Goal: Task Accomplishment & Management: Manage account settings

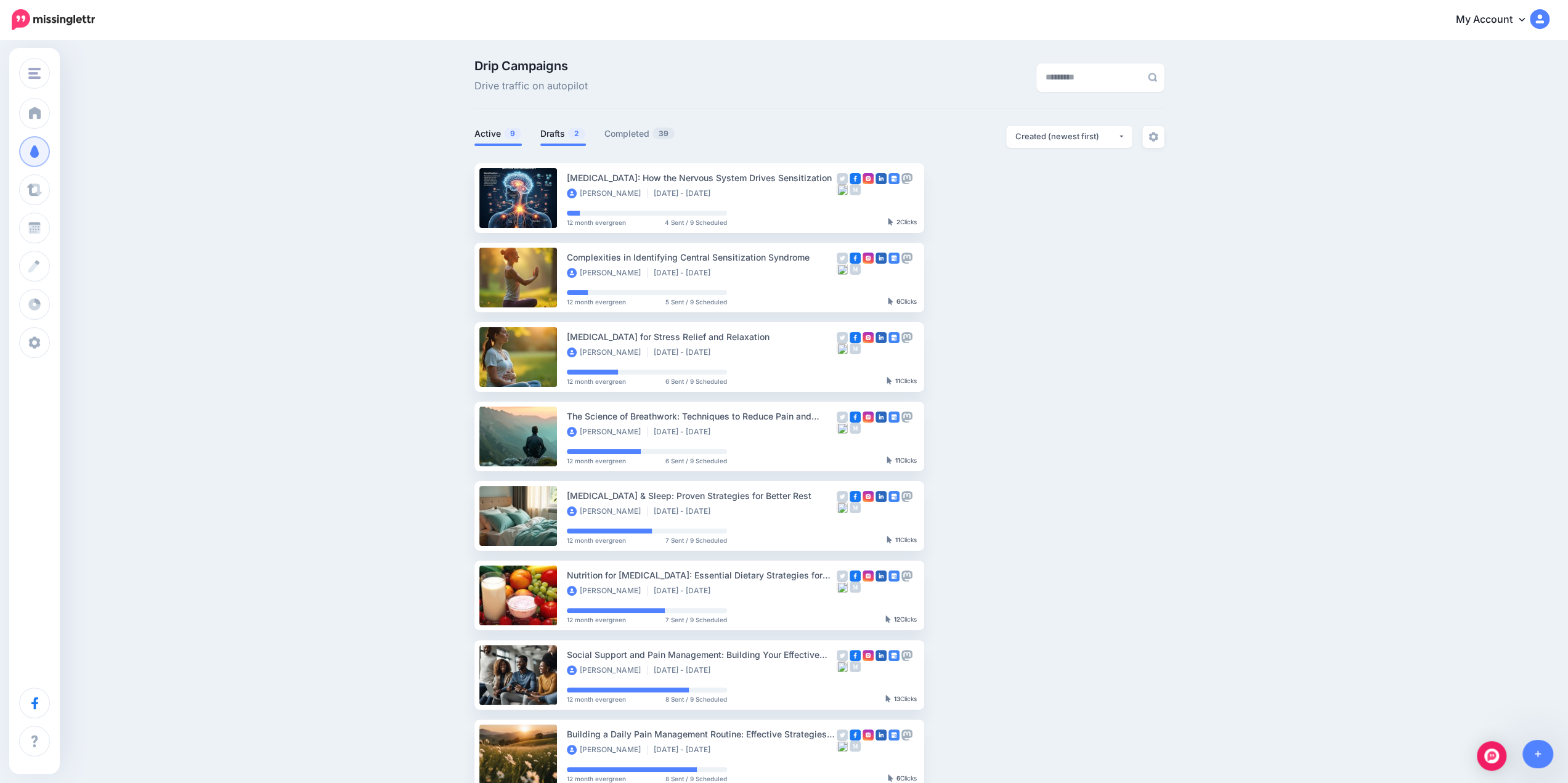
click at [567, 133] on link "Drafts 2" at bounding box center [562, 133] width 45 height 15
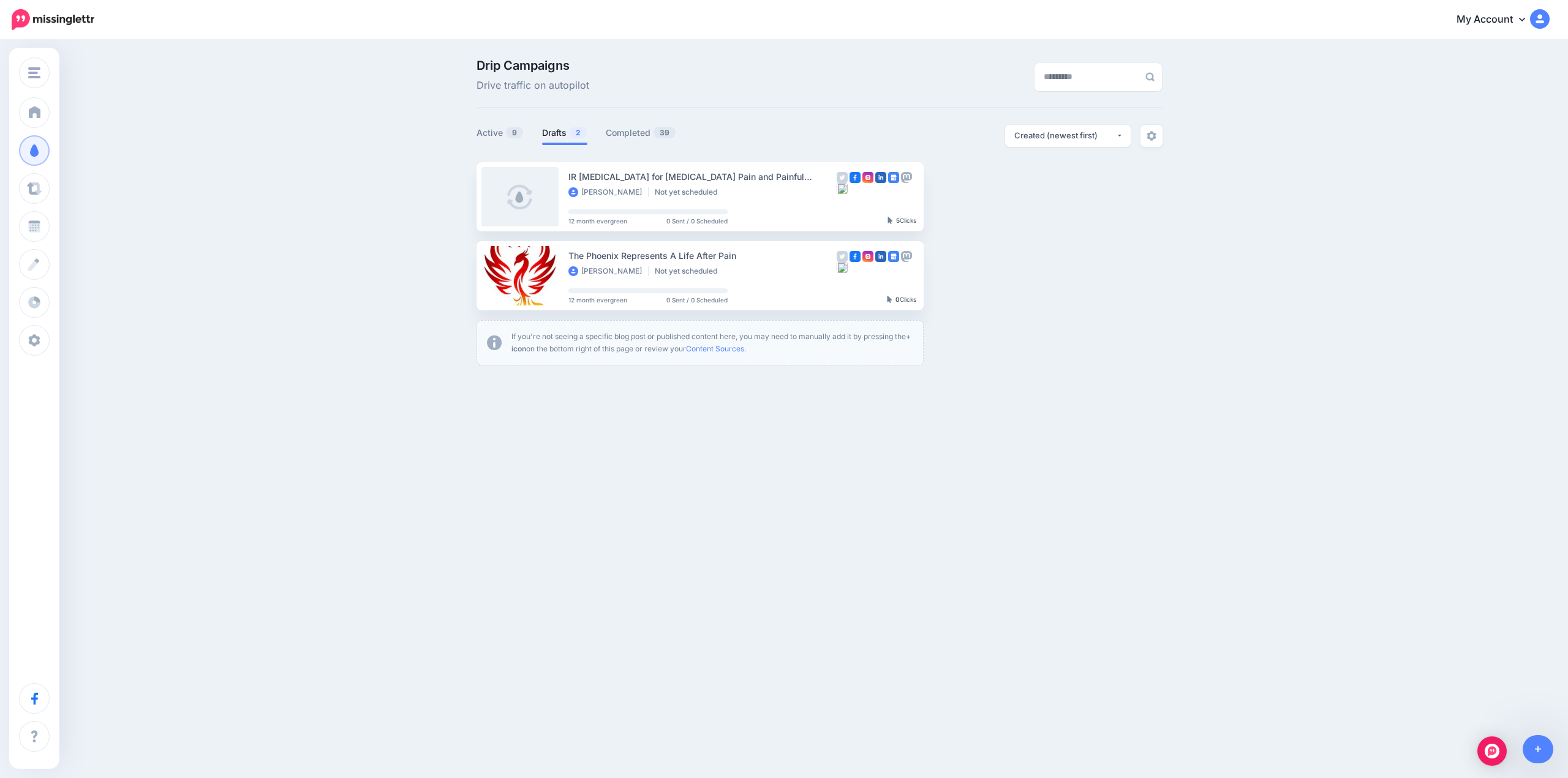
click at [466, 127] on div "Drip Campaigns Drive traffic on autopilot Active 9 2 39" at bounding box center [784, 217] width 1568 height 352
click at [481, 131] on link "Active 9" at bounding box center [501, 132] width 48 height 14
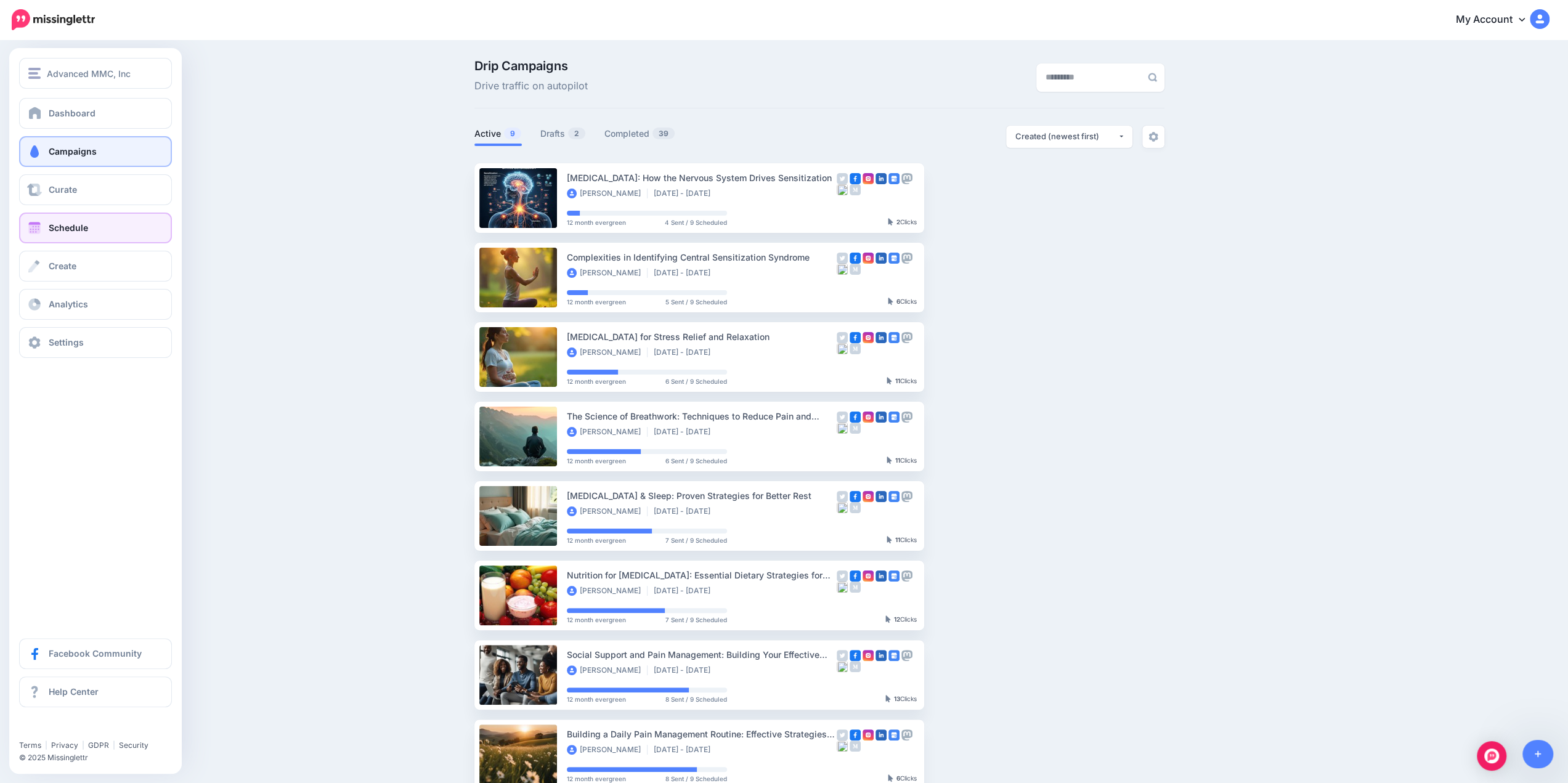
click at [53, 233] on link "Schedule" at bounding box center [95, 228] width 153 height 31
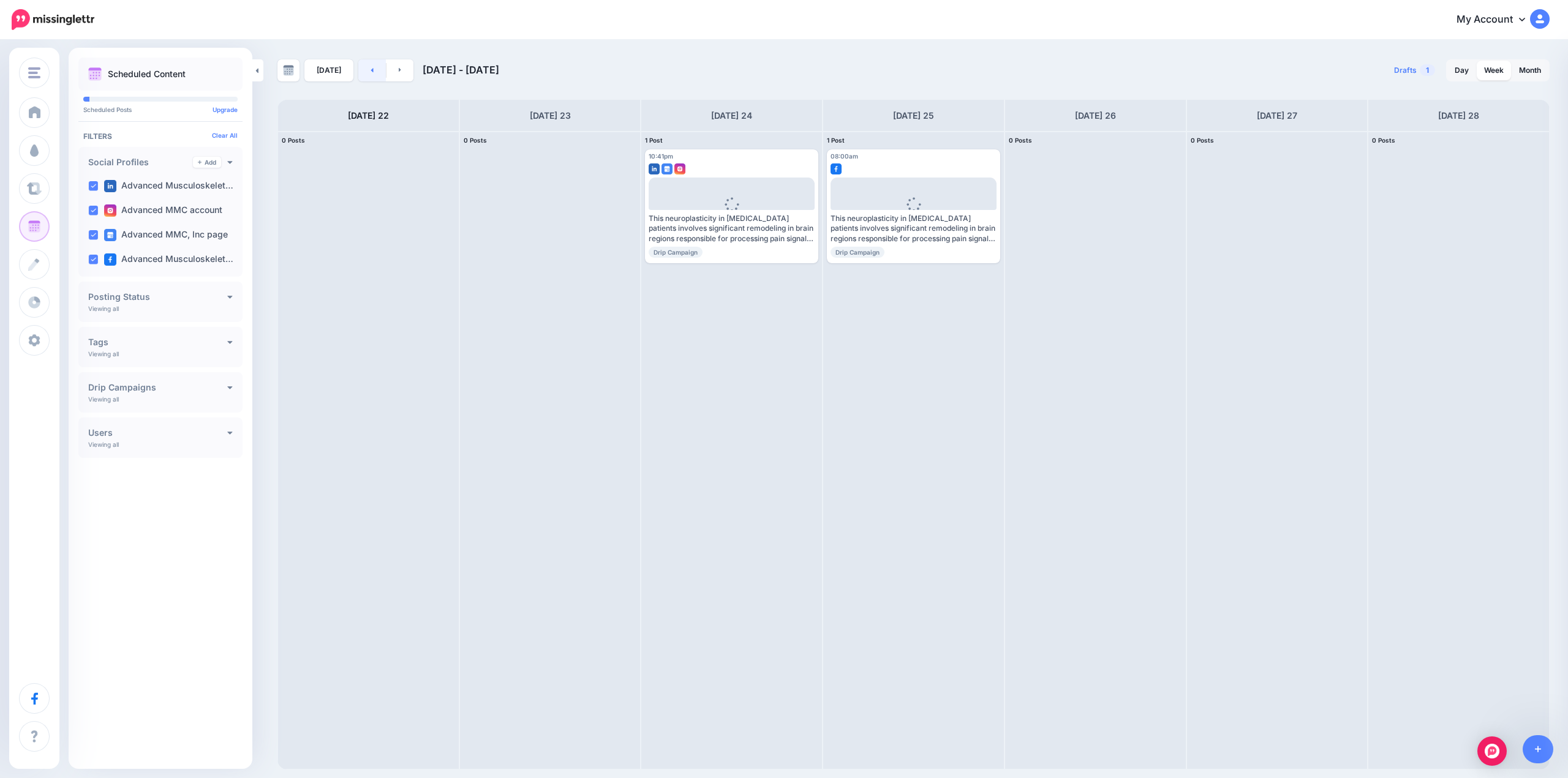
click at [371, 69] on icon at bounding box center [372, 70] width 3 height 8
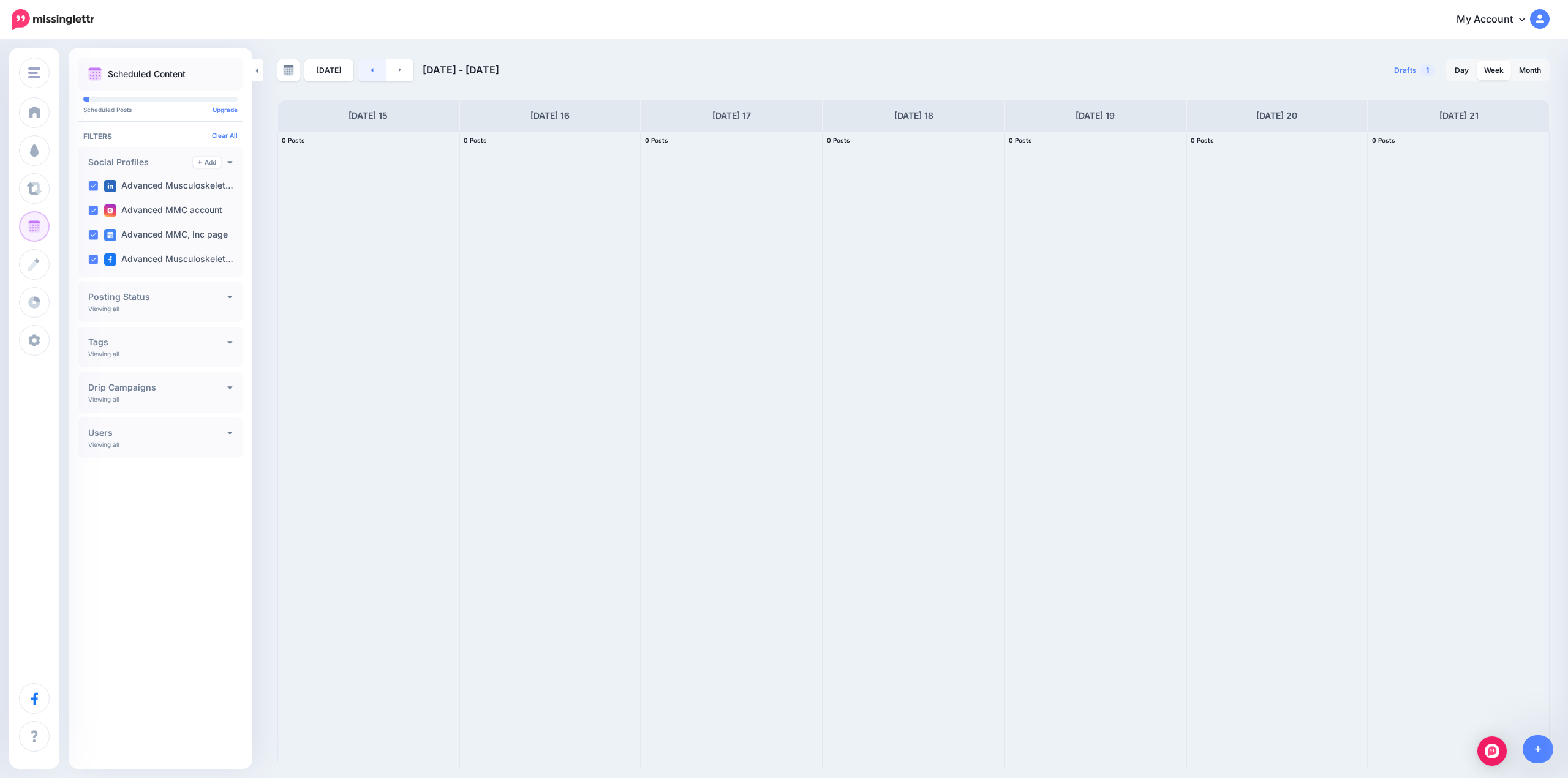
click at [365, 73] on link at bounding box center [372, 70] width 27 height 22
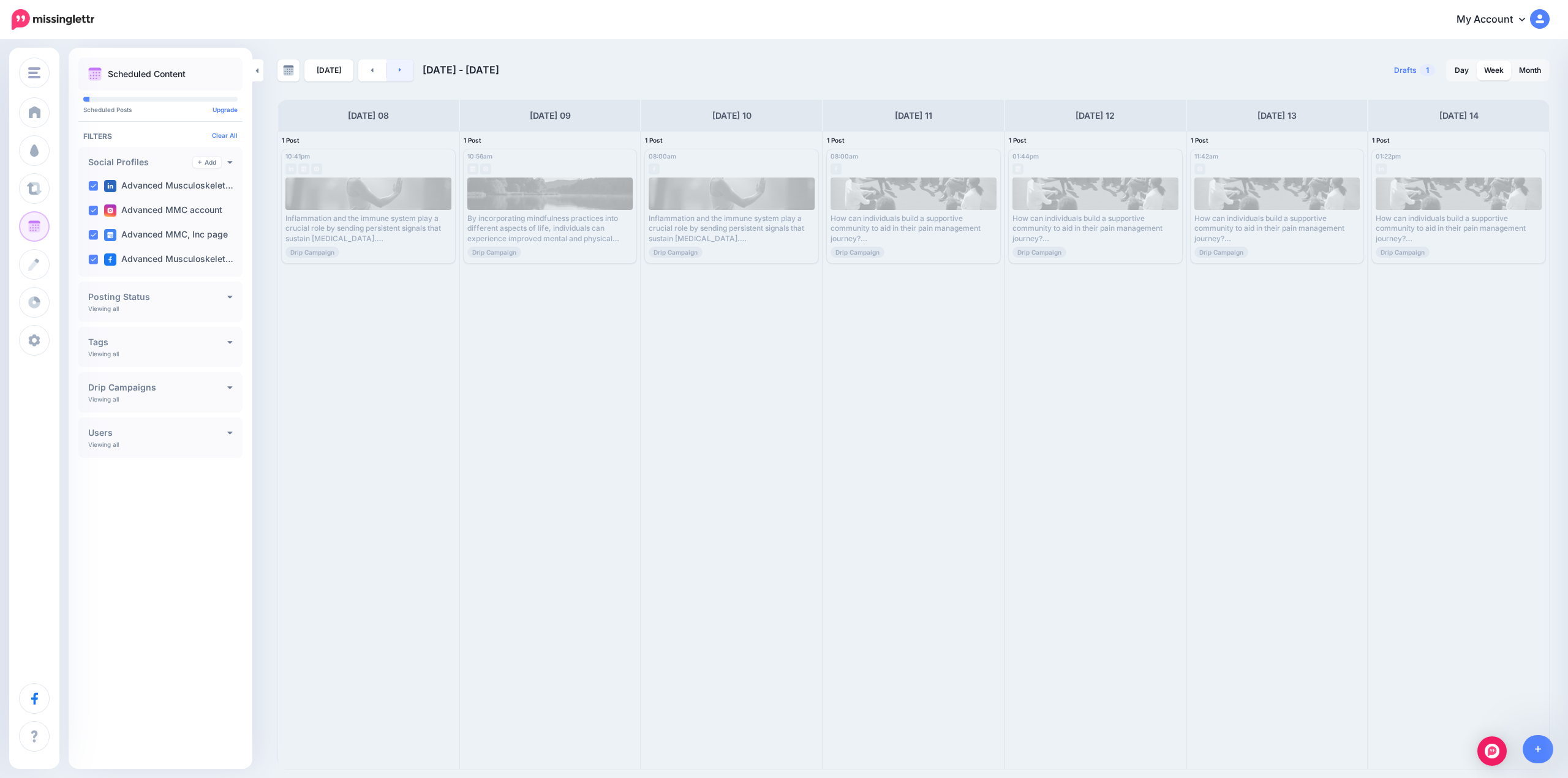
click at [403, 71] on link at bounding box center [400, 70] width 27 height 22
